Goal: Book appointment/travel/reservation

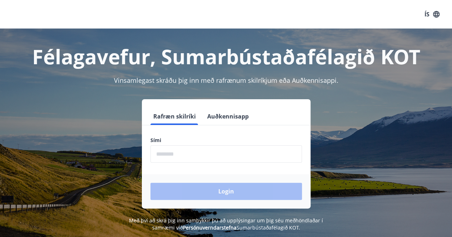
click at [210, 153] on input "phone" at bounding box center [227, 155] width 152 height 18
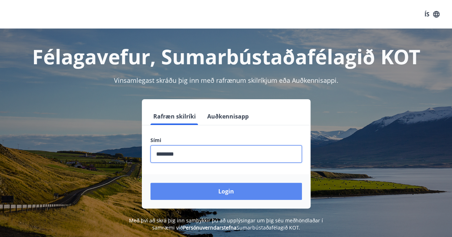
type input "********"
click at [197, 197] on button "Login" at bounding box center [227, 191] width 152 height 17
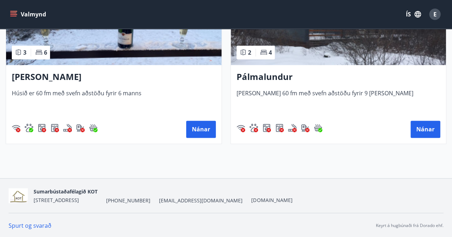
scroll to position [358, 0]
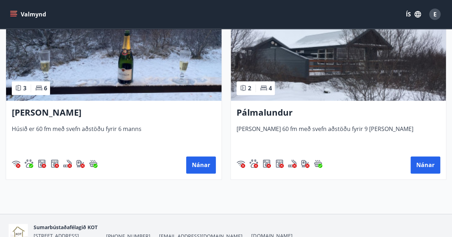
click at [117, 115] on h3 "Ásalundur - Húsafell" at bounding box center [114, 113] width 204 height 13
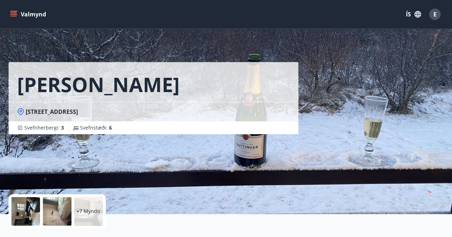
click at [31, 218] on div at bounding box center [25, 211] width 29 height 29
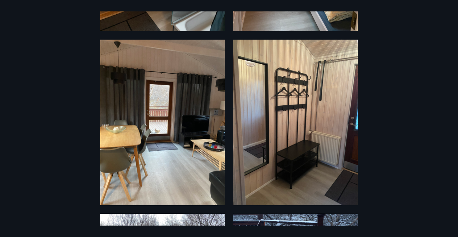
scroll to position [583, 0]
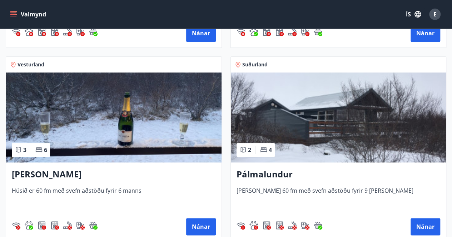
scroll to position [394, 0]
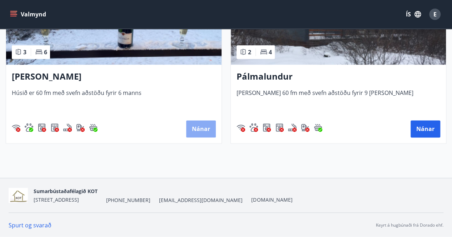
click at [199, 130] on button "Nánar" at bounding box center [201, 128] width 30 height 17
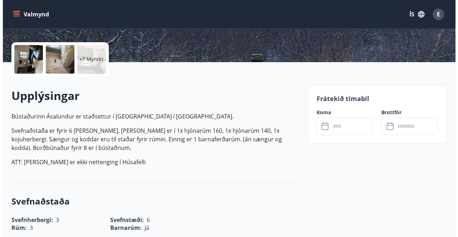
scroll to position [179, 0]
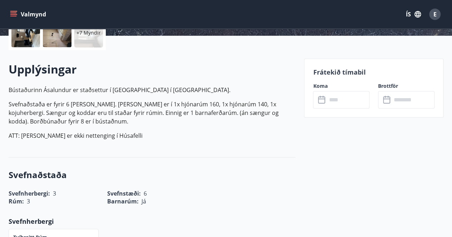
click at [337, 104] on input "text" at bounding box center [348, 100] width 43 height 18
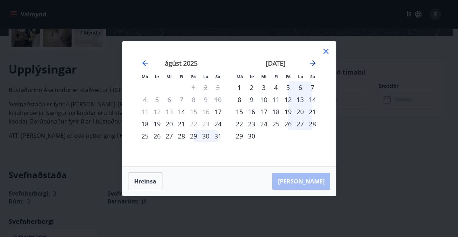
click at [313, 63] on icon "Move forward to switch to the next month." at bounding box center [313, 63] width 6 height 6
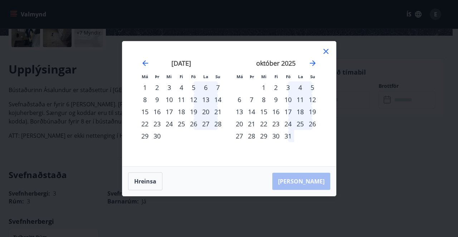
click at [289, 113] on div "17" at bounding box center [288, 112] width 12 height 12
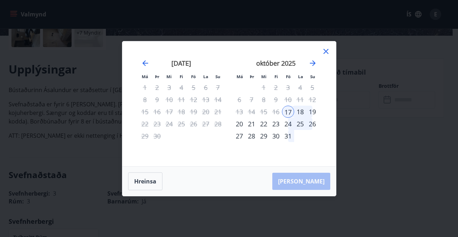
click at [315, 112] on div "19" at bounding box center [312, 112] width 12 height 12
